Goal: Task Accomplishment & Management: Manage account settings

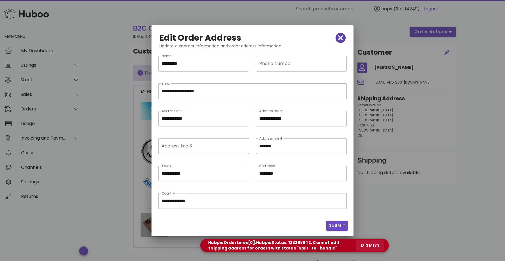
click at [376, 244] on span "dismiss" at bounding box center [369, 245] width 19 height 6
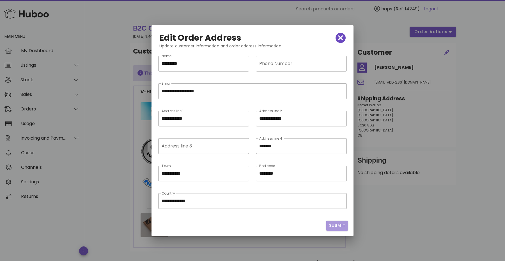
click at [334, 226] on span "Submit" at bounding box center [336, 226] width 17 height 6
drag, startPoint x: 202, startPoint y: 115, endPoint x: 133, endPoint y: 115, distance: 68.1
click at [134, 115] on div "​ Search products or orders haps (Ref: 14249) Logout Main Menu My Dashboard Lis…" at bounding box center [252, 148] width 505 height 298
drag, startPoint x: 203, startPoint y: 118, endPoint x: 118, endPoint y: 117, distance: 84.7
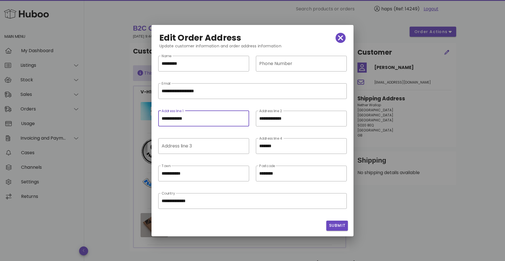
click at [118, 117] on div "​ Search products or orders haps (Ref: 14249) Logout Main Menu My Dashboard Lis…" at bounding box center [252, 148] width 505 height 298
click at [344, 37] on span "button" at bounding box center [340, 38] width 10 height 8
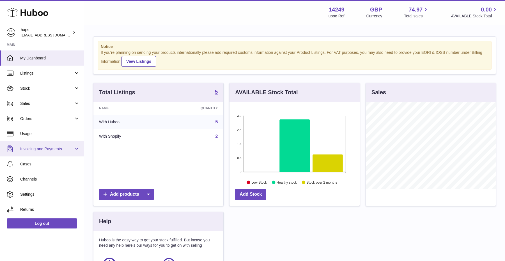
scroll to position [87, 130]
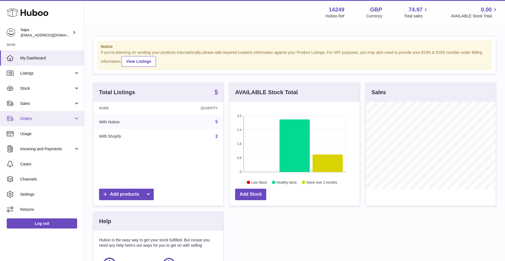
click at [37, 118] on span "Orders" at bounding box center [47, 118] width 54 height 5
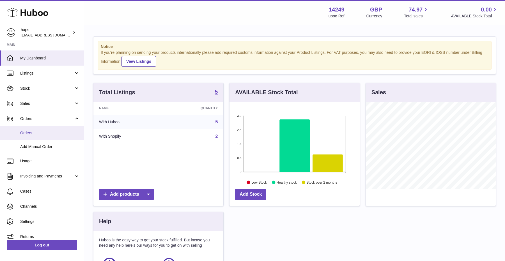
click at [31, 135] on span "Orders" at bounding box center [49, 132] width 59 height 5
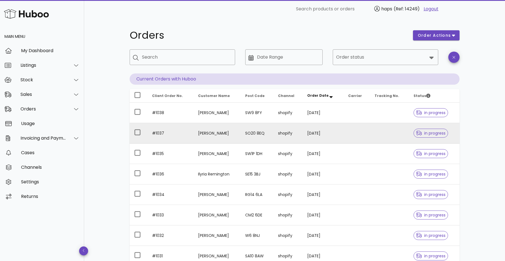
click at [353, 136] on td at bounding box center [356, 133] width 26 height 20
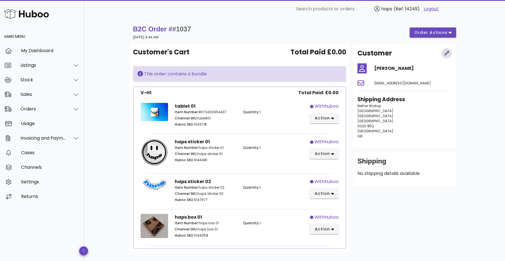
click at [447, 54] on icon "button" at bounding box center [446, 53] width 5 height 5
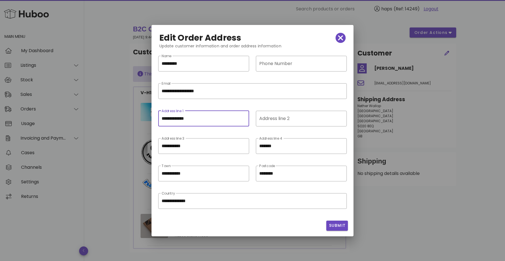
drag, startPoint x: 198, startPoint y: 118, endPoint x: 100, endPoint y: 118, distance: 98.1
click at [100, 118] on div "​ Search products or orders haps (Ref: 14249) Logout Main Menu My Dashboard Lis…" at bounding box center [252, 149] width 505 height 298
paste input "text"
type input "**********"
click at [277, 118] on input "Address line 2" at bounding box center [300, 118] width 83 height 9
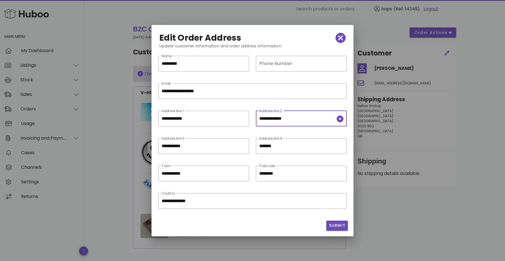
type input "**********"
drag, startPoint x: 197, startPoint y: 147, endPoint x: 90, endPoint y: 147, distance: 107.4
click at [90, 147] on div "​ Search products or orders haps (Ref: 14249) Logout Main Menu My Dashboard Lis…" at bounding box center [252, 149] width 505 height 298
type input "**********"
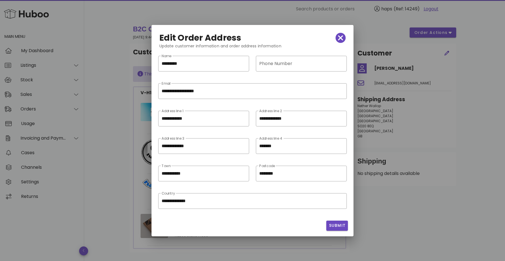
scroll to position [0, 0]
click at [335, 226] on span "Submit" at bounding box center [336, 226] width 17 height 6
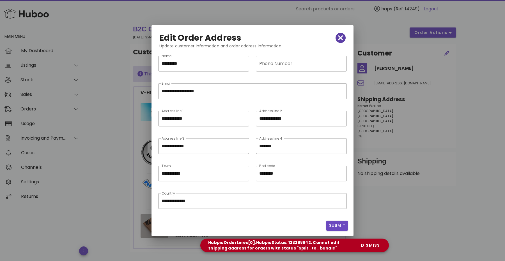
click at [339, 38] on icon "button" at bounding box center [340, 38] width 5 height 8
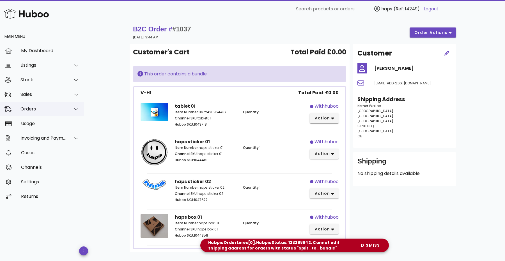
click at [47, 109] on div "Orders" at bounding box center [43, 108] width 46 height 5
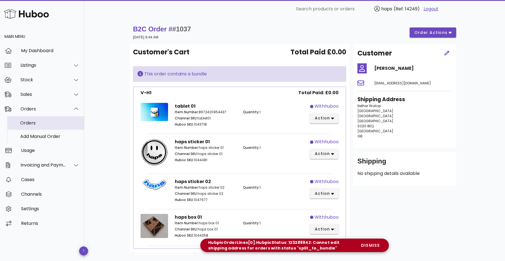
click at [31, 123] on div "Orders" at bounding box center [49, 122] width 59 height 5
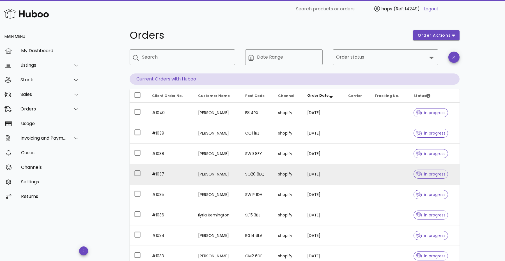
click at [385, 168] on td at bounding box center [389, 174] width 39 height 20
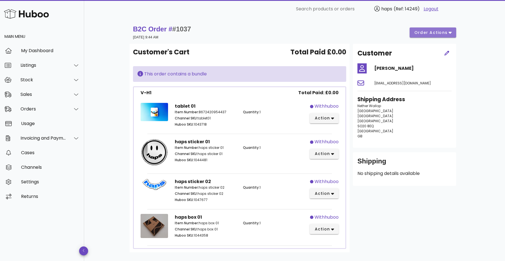
click at [431, 31] on span "order actions" at bounding box center [431, 33] width 34 height 6
click at [440, 52] on div "Cancel" at bounding box center [444, 51] width 17 height 5
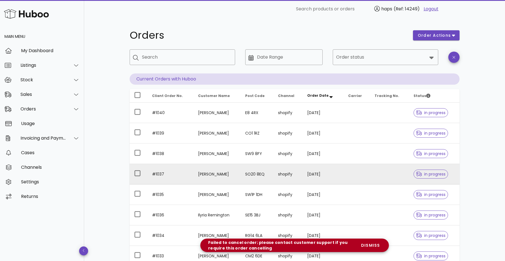
click at [234, 176] on td "[PERSON_NAME]" at bounding box center [216, 174] width 47 height 20
click at [224, 177] on td "[PERSON_NAME]" at bounding box center [216, 174] width 47 height 20
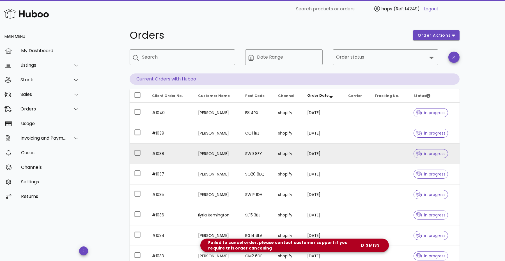
scroll to position [48, 0]
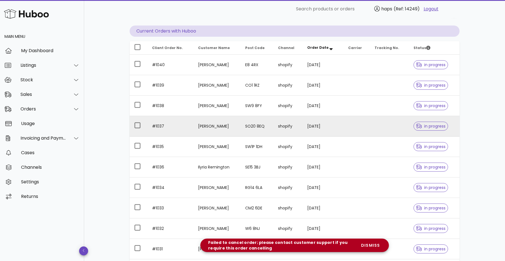
click at [232, 126] on td "[PERSON_NAME]" at bounding box center [216, 126] width 47 height 20
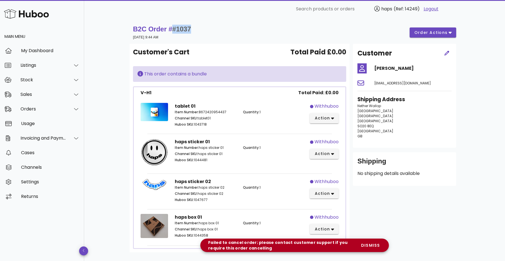
drag, startPoint x: 196, startPoint y: 29, endPoint x: 175, endPoint y: 29, distance: 20.2
click at [175, 29] on div "B2C Order # #1037 22 August 2025 at 9:44 AM order actions" at bounding box center [294, 33] width 323 height 16
copy span "#1037"
click at [34, 113] on div "Orders" at bounding box center [42, 109] width 84 height 15
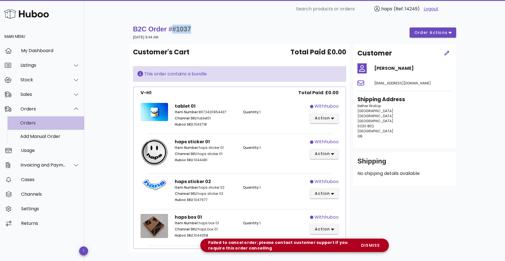
click at [32, 121] on div "Orders" at bounding box center [49, 122] width 59 height 5
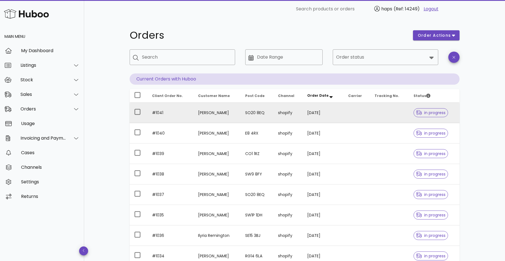
click at [238, 115] on td "[PERSON_NAME]" at bounding box center [216, 113] width 47 height 20
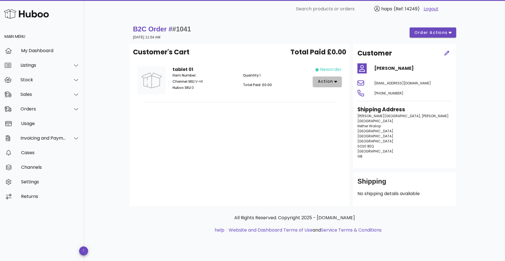
click at [323, 83] on span "action" at bounding box center [325, 81] width 16 height 6
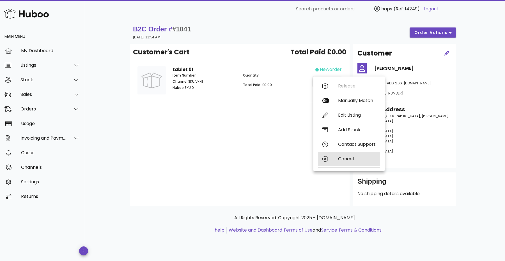
click at [348, 159] on div "Cancel" at bounding box center [357, 158] width 38 height 5
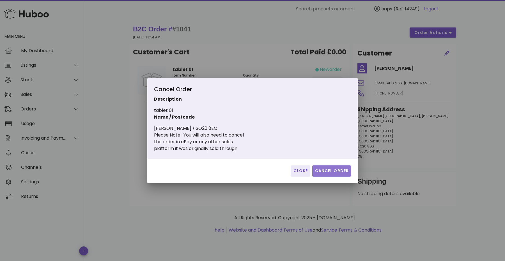
click at [333, 171] on span "Cancel Order" at bounding box center [331, 171] width 34 height 6
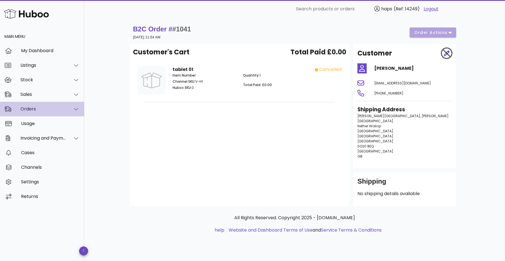
click at [36, 110] on div "Orders" at bounding box center [43, 108] width 46 height 5
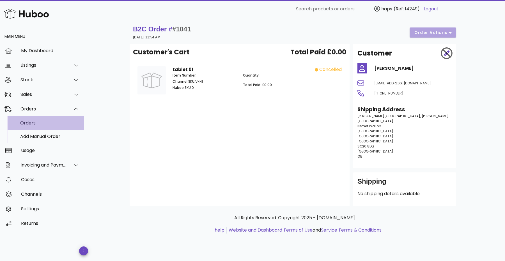
click at [34, 124] on div "Orders" at bounding box center [49, 122] width 59 height 5
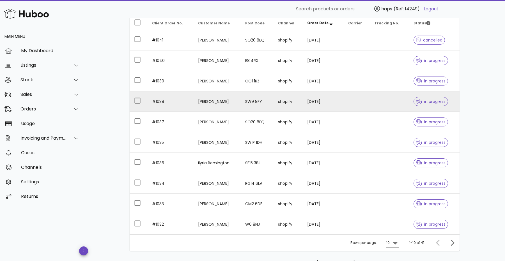
scroll to position [74, 0]
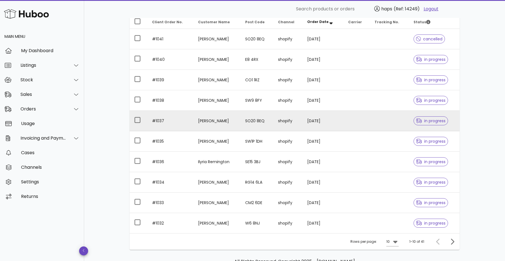
click at [183, 123] on td "#1037" at bounding box center [170, 121] width 46 height 20
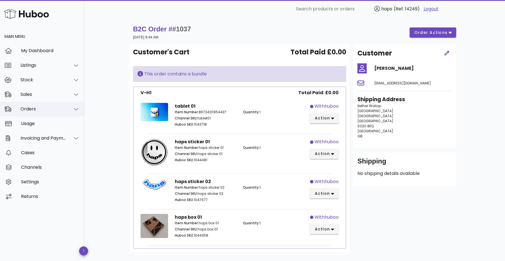
click at [32, 102] on div "Orders" at bounding box center [42, 109] width 84 height 15
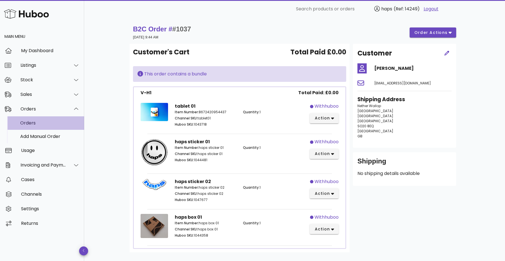
click at [32, 119] on div "Orders" at bounding box center [49, 123] width 59 height 12
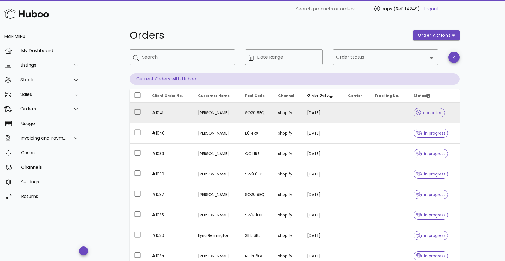
click at [234, 116] on td "[PERSON_NAME]" at bounding box center [216, 113] width 47 height 20
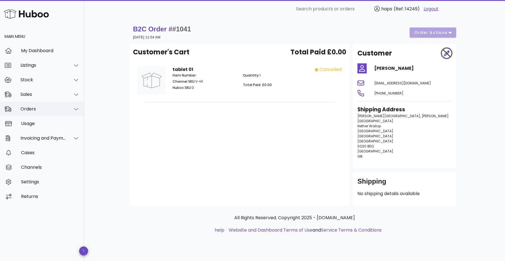
click at [29, 108] on div "Orders" at bounding box center [43, 108] width 46 height 5
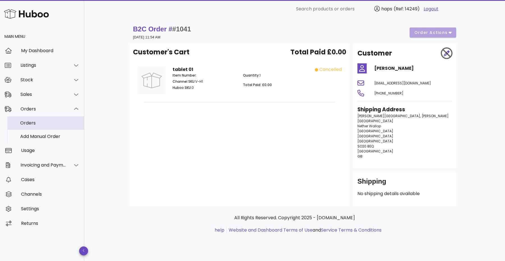
click at [28, 125] on div "Orders" at bounding box center [49, 122] width 59 height 5
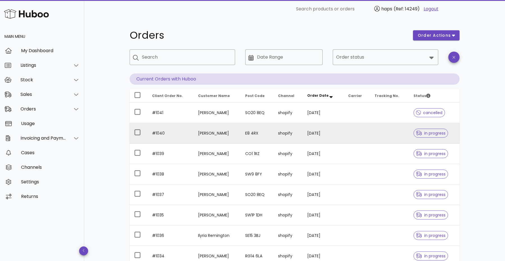
click at [172, 140] on td "#1040" at bounding box center [170, 133] width 46 height 20
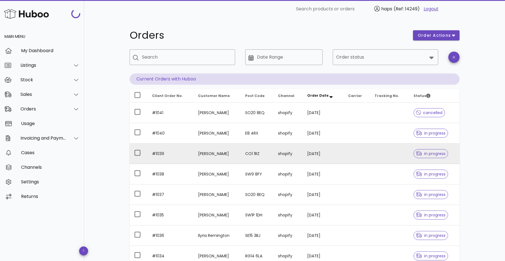
click at [210, 153] on td "[PERSON_NAME]" at bounding box center [216, 154] width 47 height 20
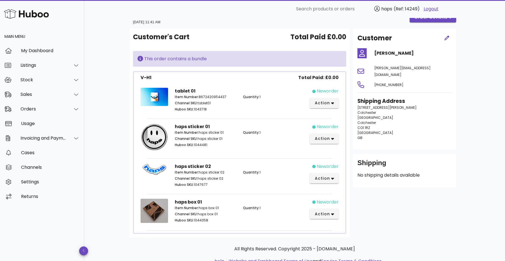
scroll to position [20, 0]
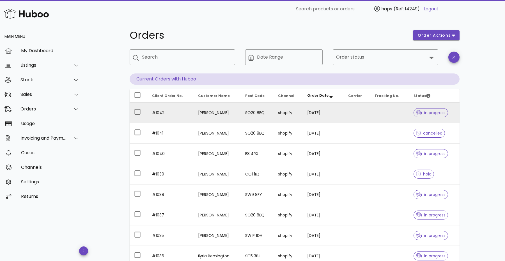
click at [273, 113] on td "SO20 8EQ" at bounding box center [256, 113] width 33 height 20
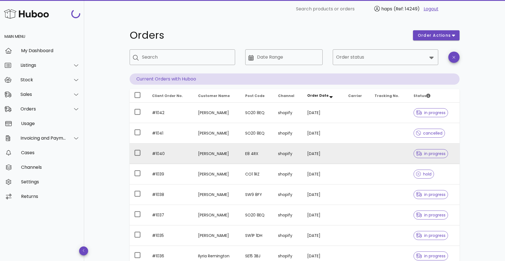
click at [243, 158] on td "E8 4RX" at bounding box center [256, 154] width 33 height 20
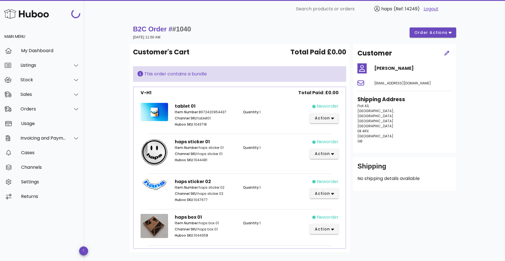
scroll to position [36, 0]
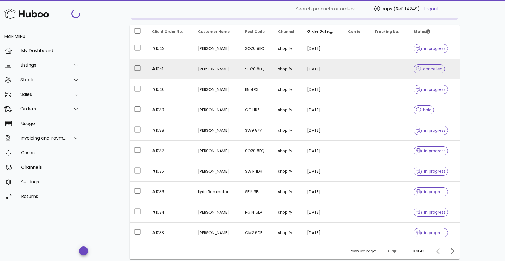
scroll to position [65, 0]
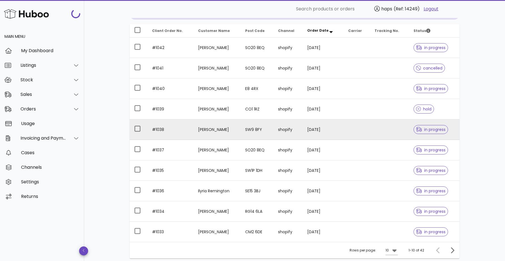
click at [208, 129] on td "[PERSON_NAME]" at bounding box center [216, 129] width 47 height 20
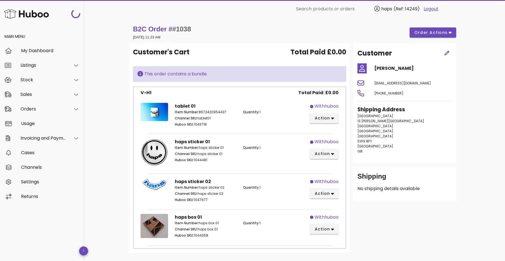
scroll to position [65, 0]
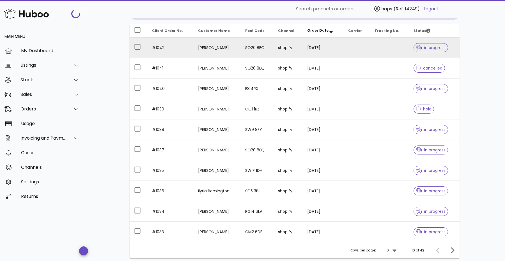
click at [204, 47] on td "[PERSON_NAME]" at bounding box center [216, 48] width 47 height 20
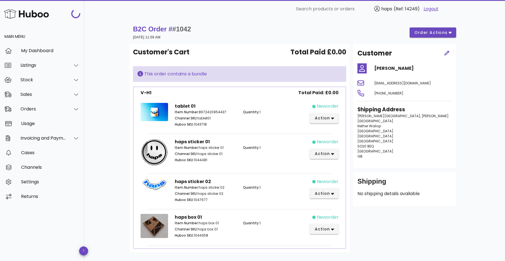
scroll to position [4, 0]
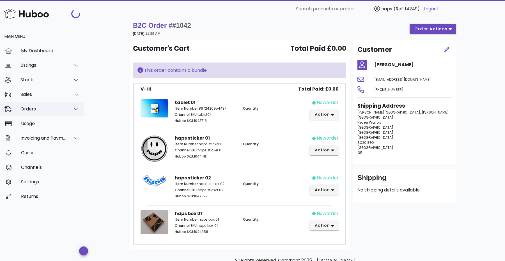
click at [35, 111] on div "Orders" at bounding box center [43, 108] width 46 height 5
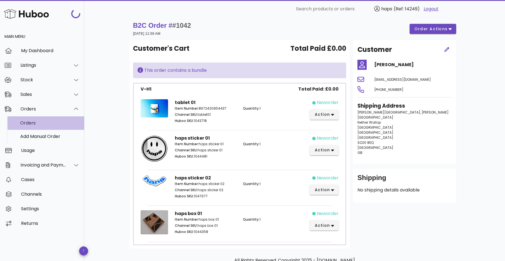
click at [34, 125] on div "Orders" at bounding box center [49, 122] width 59 height 5
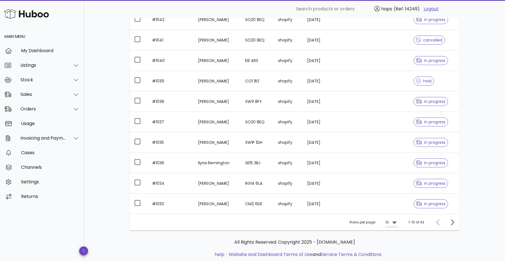
scroll to position [100, 0]
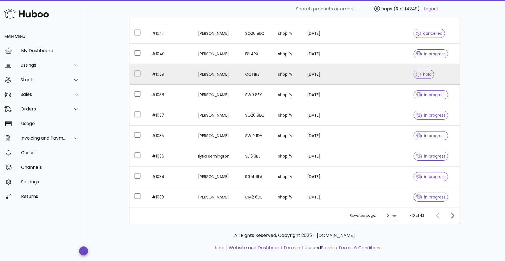
click at [221, 74] on td "[PERSON_NAME]" at bounding box center [216, 74] width 47 height 20
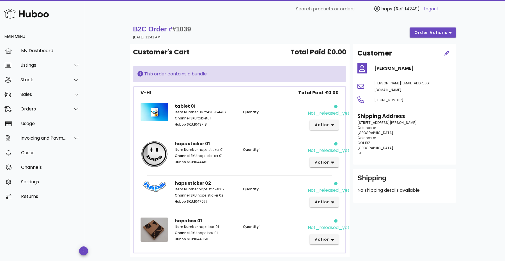
scroll to position [41, 0]
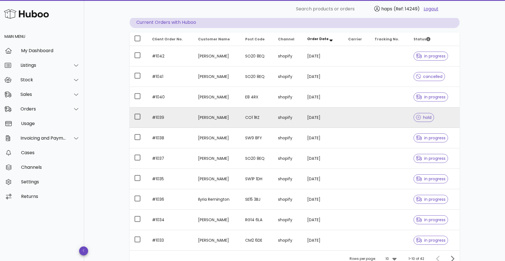
scroll to position [108, 0]
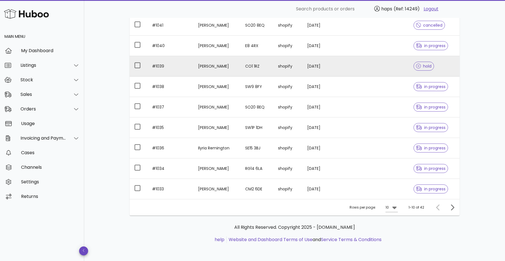
click at [335, 63] on td "[DATE]" at bounding box center [322, 66] width 41 height 20
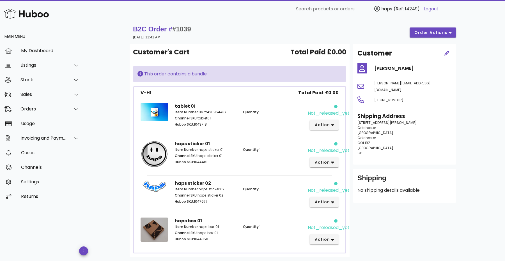
scroll to position [108, 0]
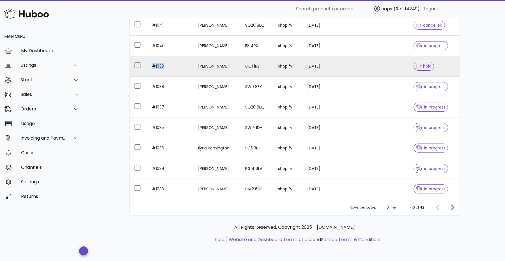
drag, startPoint x: 163, startPoint y: 67, endPoint x: 151, endPoint y: 67, distance: 12.1
click at [151, 67] on td "#1039" at bounding box center [170, 66] width 46 height 20
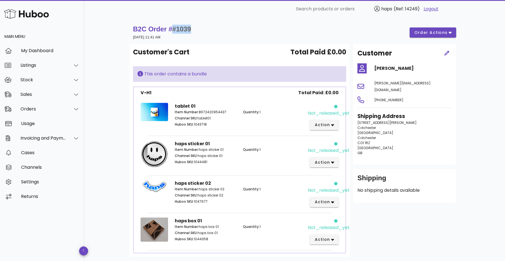
drag, startPoint x: 195, startPoint y: 31, endPoint x: 174, endPoint y: 30, distance: 21.3
click at [174, 30] on div "B2C Order # #1039 22 August 2025 at 11:41 AM order actions" at bounding box center [294, 33] width 323 height 16
copy span "#1039"
click at [34, 110] on div "Orders" at bounding box center [43, 108] width 46 height 5
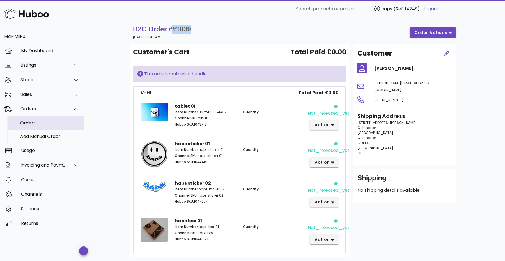
click at [34, 125] on div "Orders" at bounding box center [49, 122] width 59 height 5
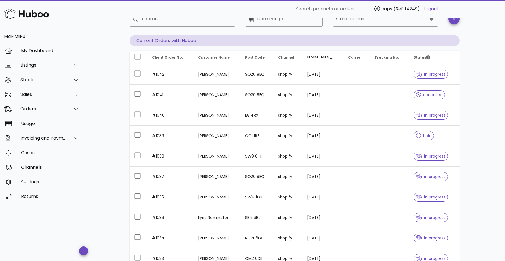
scroll to position [40, 0]
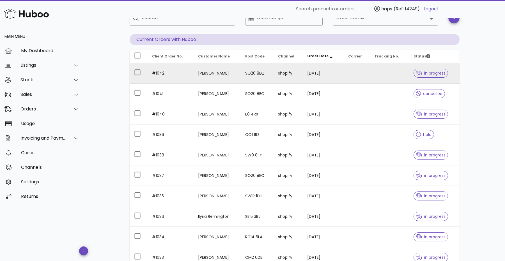
click at [185, 77] on td "#1042" at bounding box center [170, 73] width 46 height 20
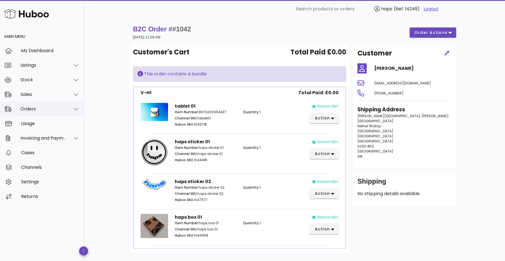
click at [26, 111] on div "Orders" at bounding box center [43, 108] width 46 height 5
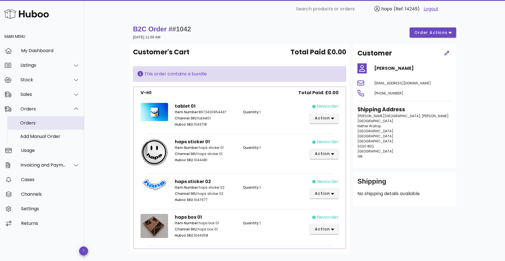
click at [35, 125] on div "Orders" at bounding box center [49, 122] width 59 height 5
